Goal: Book appointment/travel/reservation

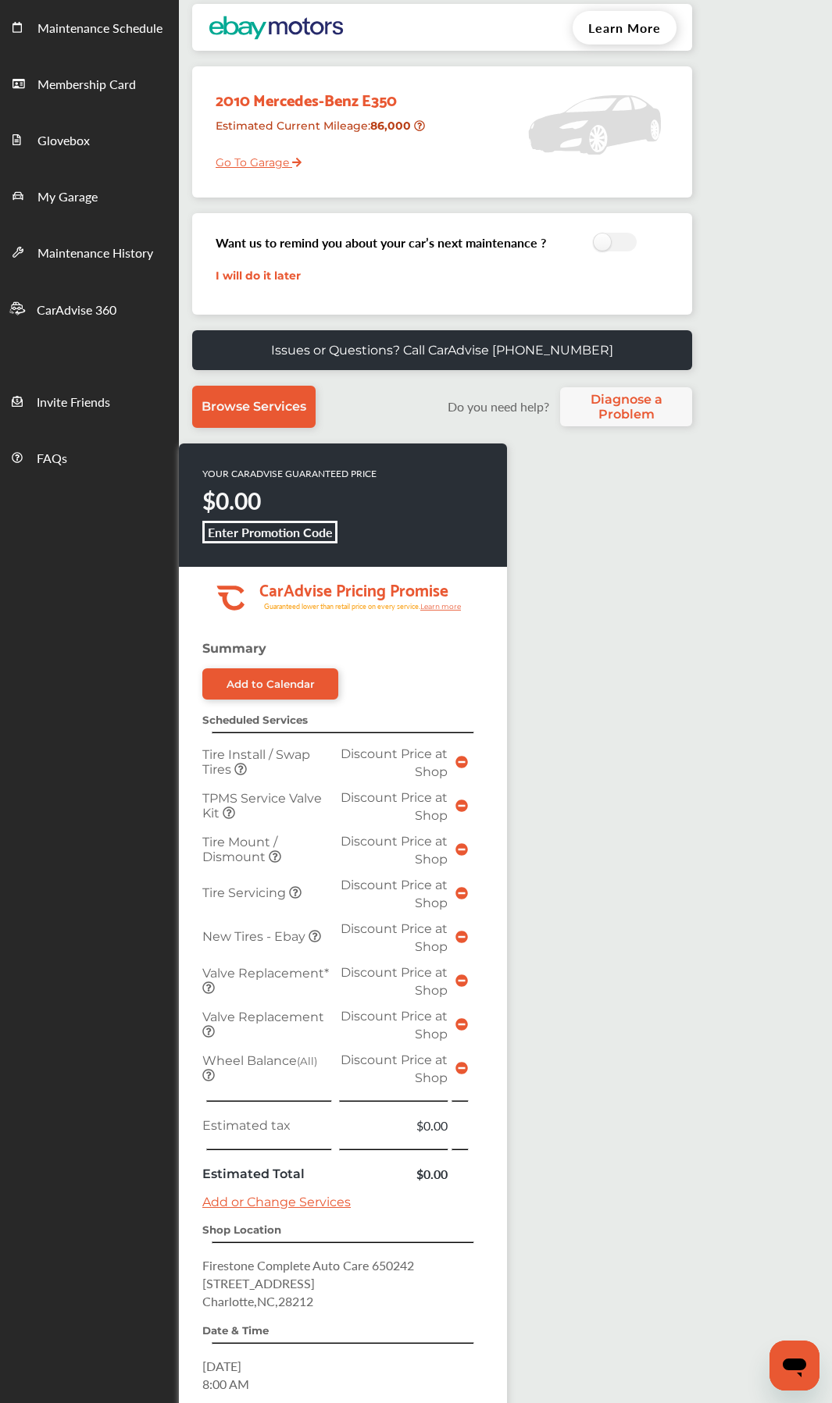
scroll to position [365, 0]
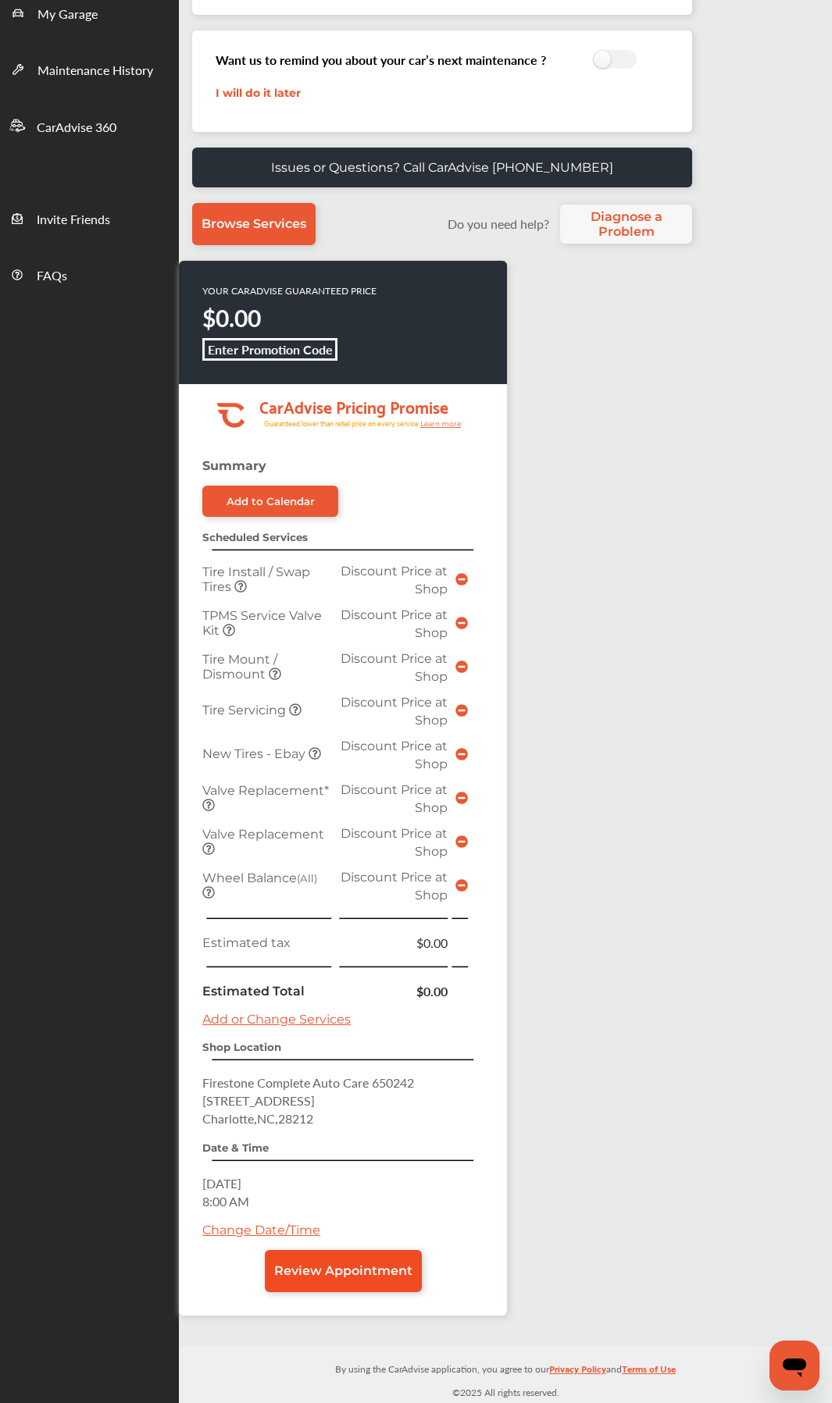
click at [365, 747] on link "Review Appointment" at bounding box center [343, 1271] width 157 height 42
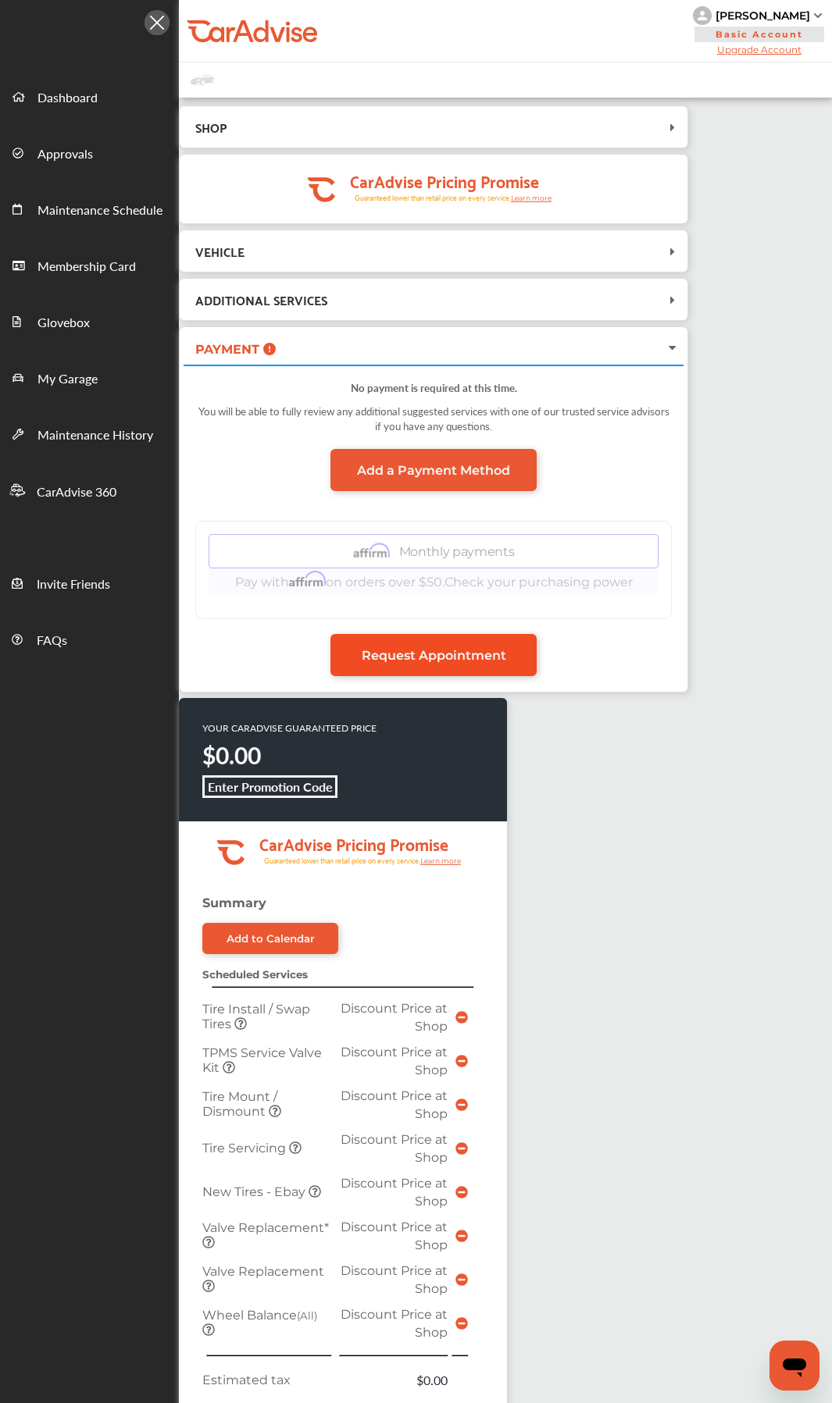
click at [481, 654] on span "Request Appointment" at bounding box center [434, 655] width 144 height 15
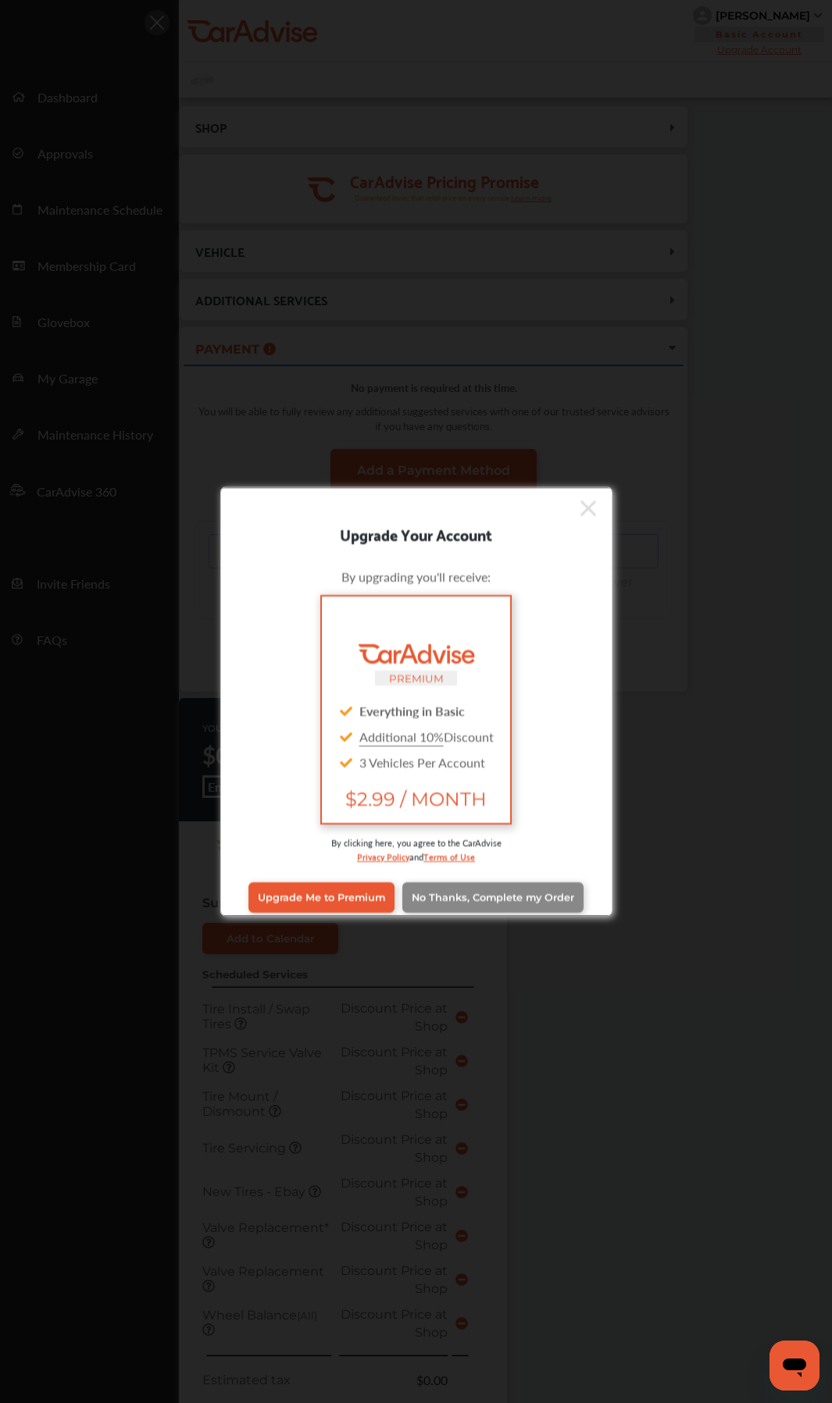
click at [517, 747] on span "No Thanks, Complete my Order" at bounding box center [493, 898] width 162 height 12
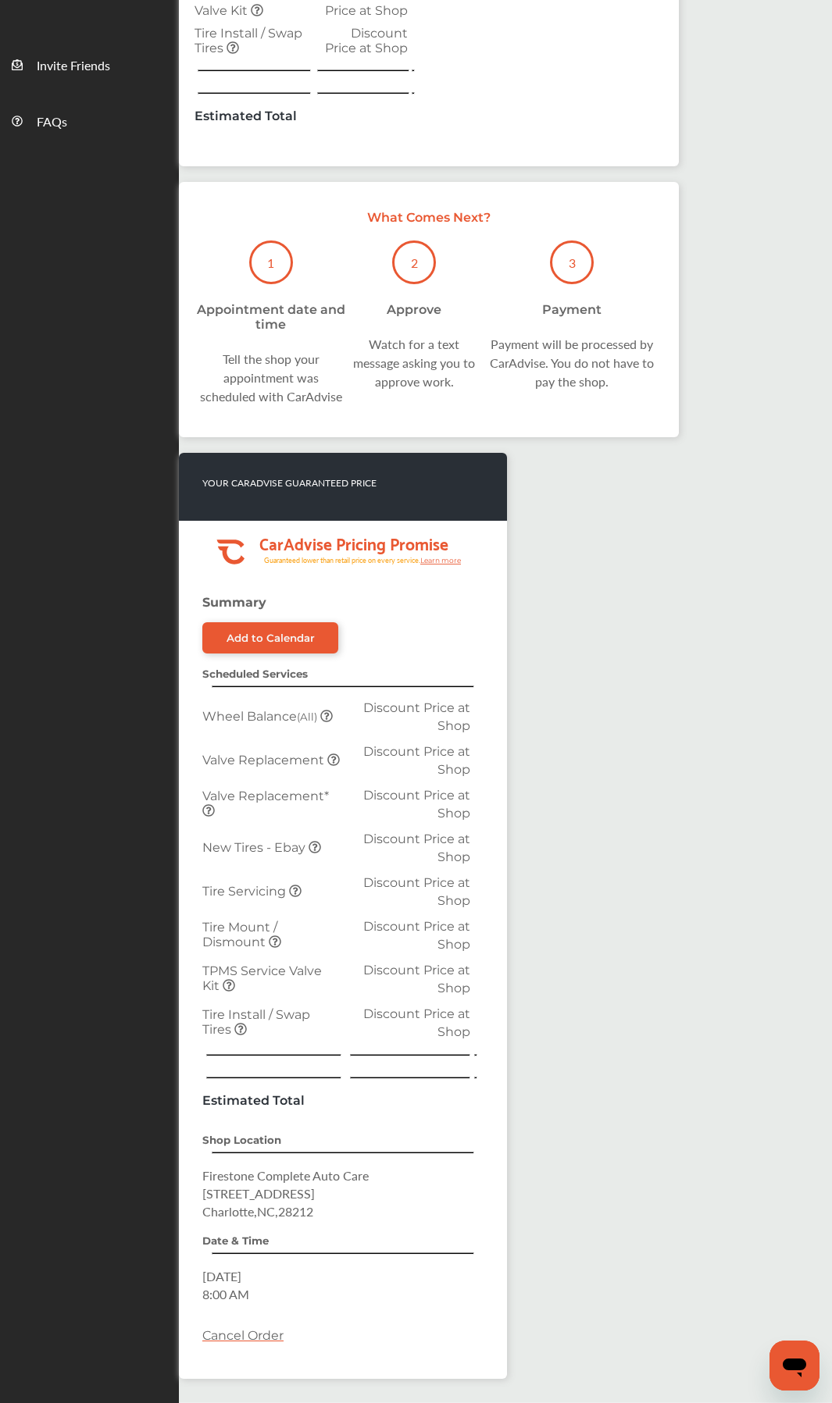
scroll to position [559, 0]
